Goal: Transaction & Acquisition: Purchase product/service

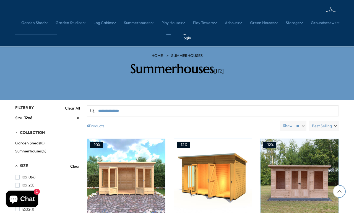
scroll to position [229, 0]
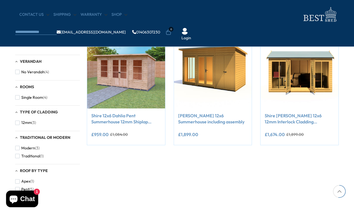
click at [331, 102] on button "Add to Cart" at bounding box center [299, 97] width 67 height 11
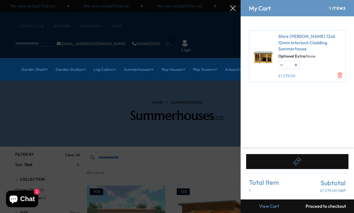
click at [324, 51] on link "Shire [PERSON_NAME] 12x6 12mm Interlock Cladding Summerhouse" at bounding box center [310, 42] width 64 height 19
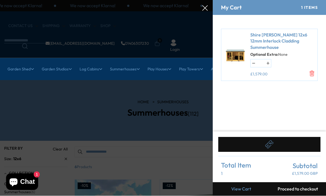
click at [315, 72] on icon "Remove Shire Mayfield 12x6 12mm Interlock Cladding Summerhouse - None" at bounding box center [313, 74] width 6 height 6
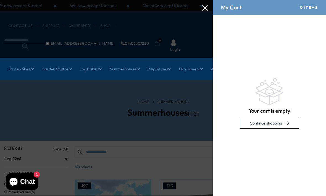
click at [314, 76] on div "Your cart is empty Continue shopping" at bounding box center [269, 103] width 113 height 177
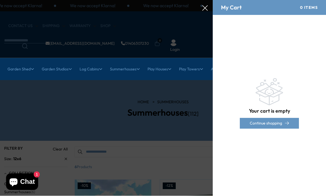
click at [287, 123] on icon at bounding box center [287, 123] width 4 height 3
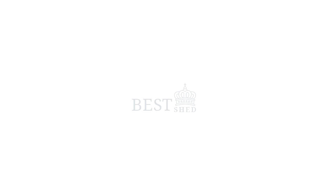
click at [317, 69] on span at bounding box center [163, 98] width 326 height 196
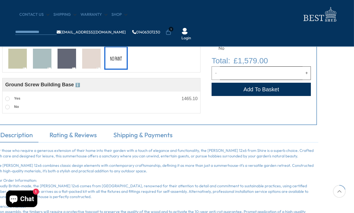
scroll to position [277, 21]
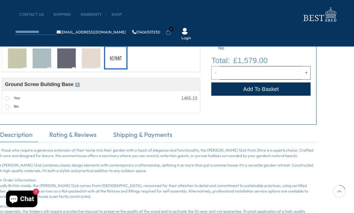
click at [70, 139] on link "Rating & Reviews" at bounding box center [73, 136] width 58 height 12
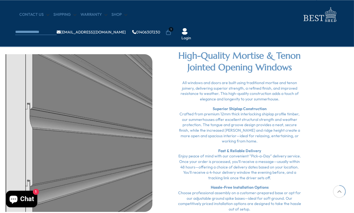
scroll to position [394, 21]
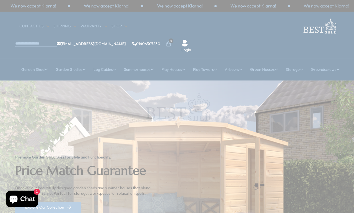
scroll to position [2, 0]
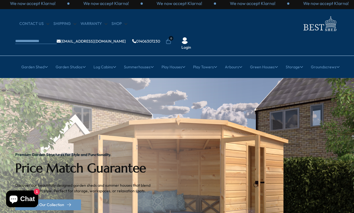
click at [59, 96] on link "All Summerhouses" at bounding box center [66, 101] width 33 height 10
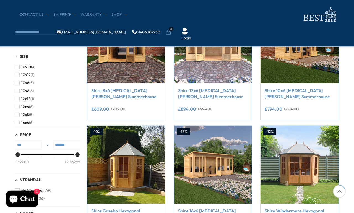
scroll to position [134, 0]
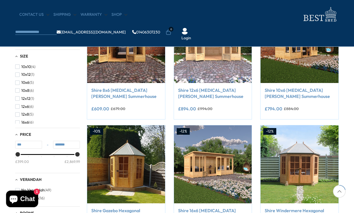
click at [16, 109] on span "button" at bounding box center [17, 106] width 4 height 4
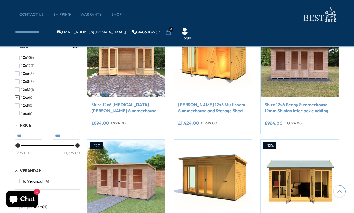
scroll to position [119, 0]
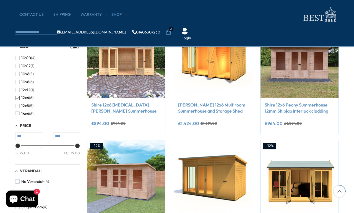
click at [316, 110] on link "Shire 12x6 Peony Summerhouse 12mm Shiplap interlock cladding" at bounding box center [300, 108] width 70 height 12
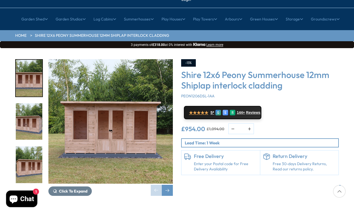
scroll to position [51, 0]
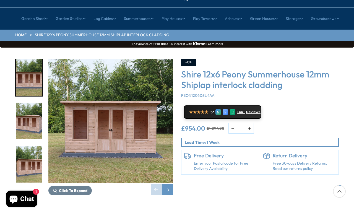
click at [251, 110] on span "Reviews" at bounding box center [253, 112] width 14 height 4
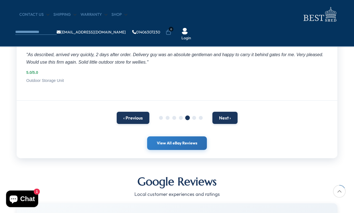
scroll to position [119, 0]
click at [164, 142] on link "View All eBay Reviews" at bounding box center [177, 143] width 60 height 14
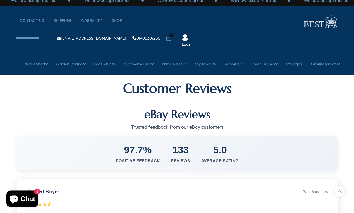
scroll to position [0, 0]
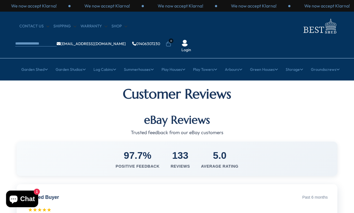
click at [54, 99] on link "All Summerhouses" at bounding box center [66, 104] width 33 height 10
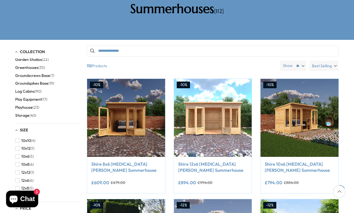
scroll to position [107, 0]
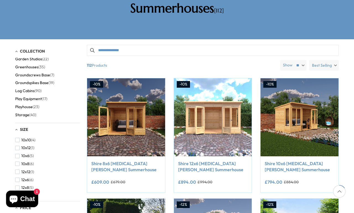
click at [77, 170] on div "10x10 (4) 10x12 (1) 10x6 (5) 10x8 (6) 12x12 (1) 12x6 (6) 12x8 (5) 16x6 (6) 16x8…" at bounding box center [47, 166] width 65 height 61
click at [16, 178] on span "button" at bounding box center [17, 180] width 4 height 4
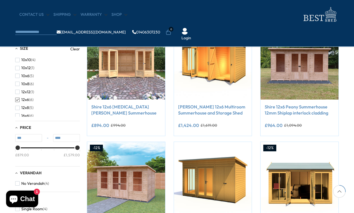
scroll to position [117, 0]
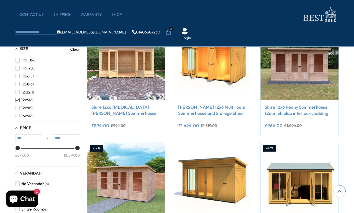
click at [314, 111] on link "Shire 12x6 Peony Summerhouse 12mm Shiplap interlock cladding" at bounding box center [300, 110] width 70 height 12
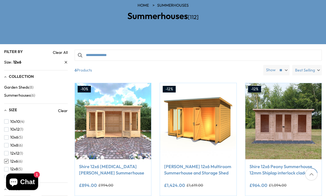
scroll to position [99, 0]
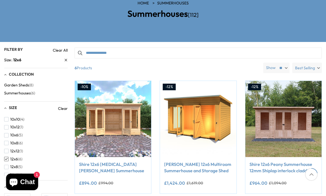
click at [264, 162] on link "Shire 12x6 Peony Summerhouse 12mm Shiplap interlock cladding" at bounding box center [284, 168] width 68 height 12
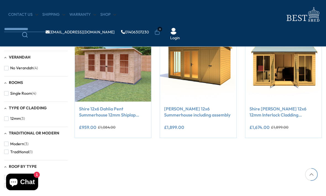
scroll to position [226, 0]
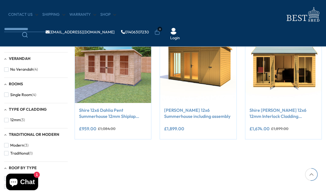
click at [294, 66] on img at bounding box center [284, 65] width 76 height 76
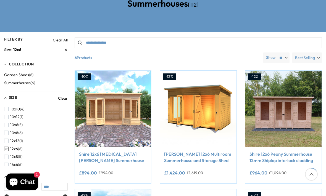
scroll to position [63, 0]
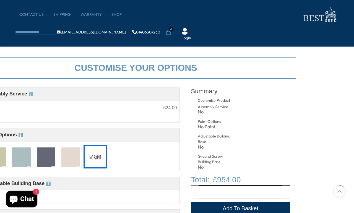
scroll to position [177, 41]
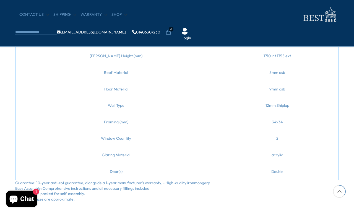
scroll to position [513, 0]
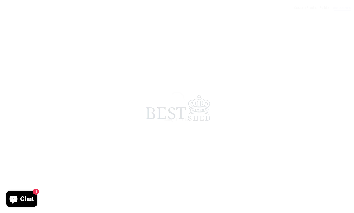
scroll to position [2, 0]
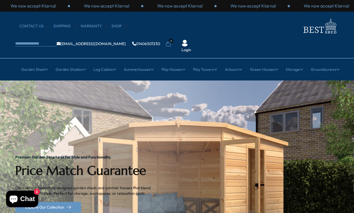
click at [58, 99] on link "All Summerhouses" at bounding box center [66, 104] width 33 height 10
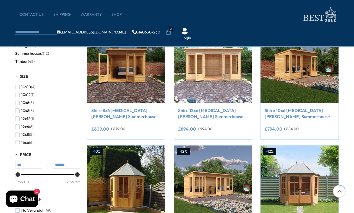
scroll to position [112, 0]
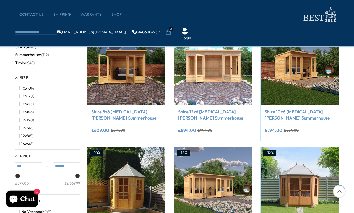
click at [19, 106] on span "button" at bounding box center [17, 104] width 4 height 4
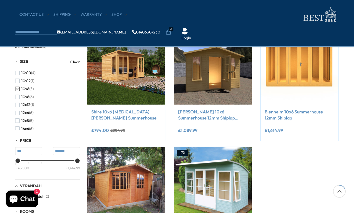
click at [99, 115] on link "Shire 10x6 Alora Pent Summerhouse" at bounding box center [126, 115] width 70 height 12
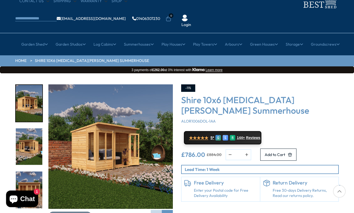
scroll to position [26, 0]
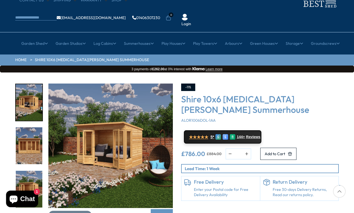
click at [27, 131] on img "3 / 10" at bounding box center [29, 146] width 27 height 37
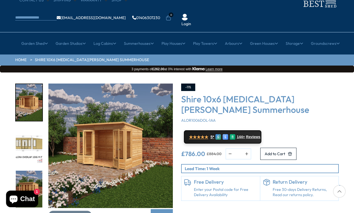
click at [29, 171] on div at bounding box center [29, 171] width 28 height 434
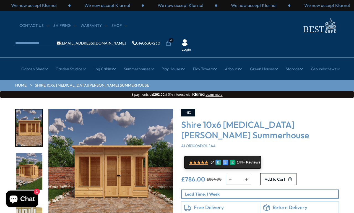
scroll to position [0, 0]
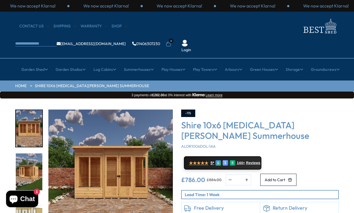
click at [58, 27] on link "Shipping" at bounding box center [64, 27] width 23 height 6
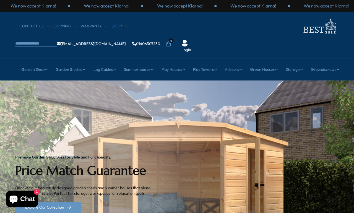
scroll to position [2, 0]
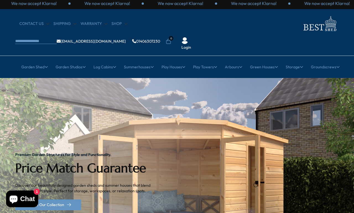
click at [62, 96] on link "All Summerhouses" at bounding box center [66, 101] width 33 height 10
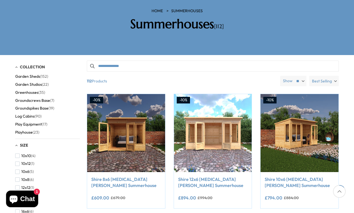
scroll to position [92, 0]
click at [16, 170] on span "button" at bounding box center [17, 172] width 4 height 4
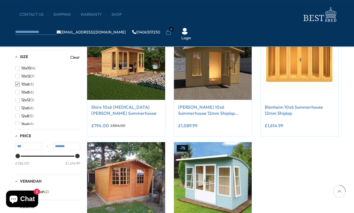
scroll to position [118, 0]
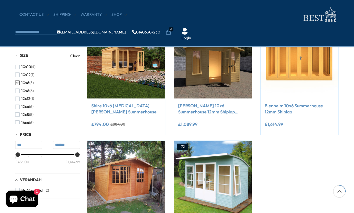
click at [100, 110] on link "Shire 10x6 [MEDICAL_DATA][PERSON_NAME] Summerhouse" at bounding box center [126, 109] width 70 height 12
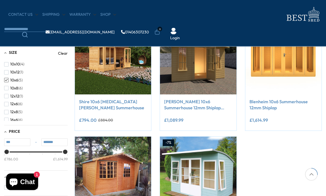
scroll to position [116, 0]
